Goal: Navigation & Orientation: Find specific page/section

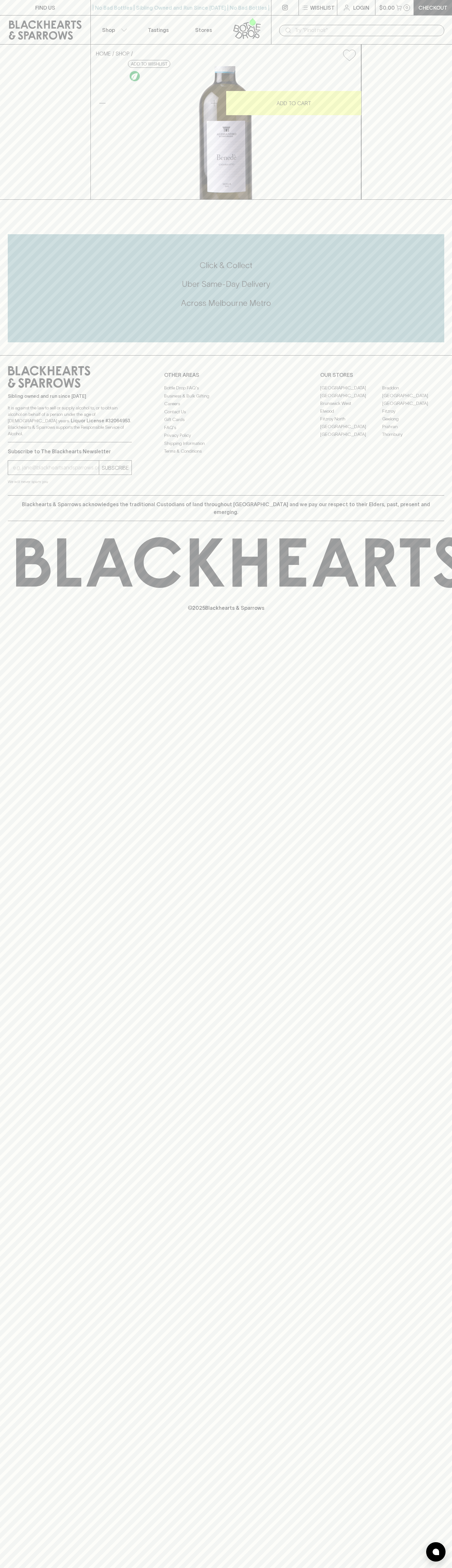
click at [159, 28] on p "Tastings" at bounding box center [158, 30] width 21 height 8
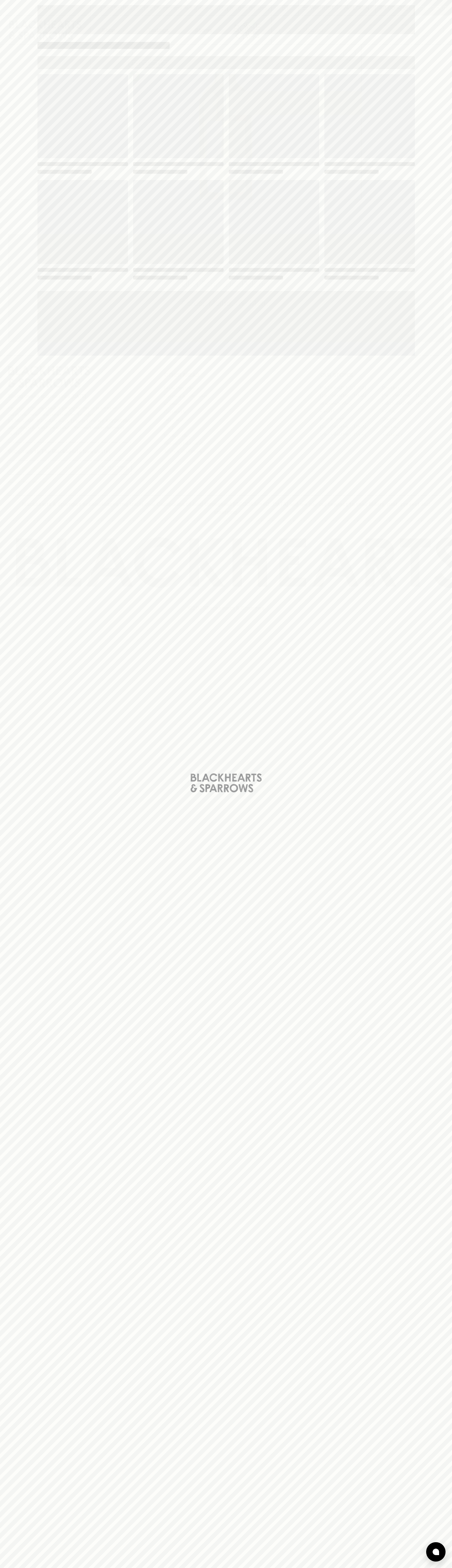
click at [433, 879] on div "Loading" at bounding box center [226, 784] width 452 height 1568
click at [394, 1567] on html "FIND US | No Bad Bottles | Sibling Owned and Run Since 2006 | No Bad Bottles | …" at bounding box center [226, 784] width 452 height 1568
click at [16, 1385] on div "Loading" at bounding box center [226, 784] width 452 height 1568
